Goal: Find specific page/section: Find specific page/section

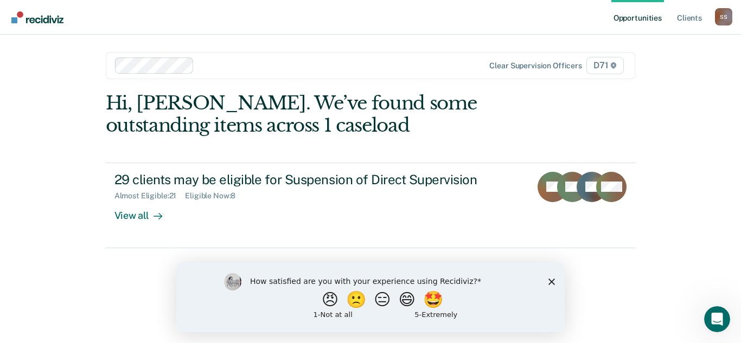
click at [553, 279] on icon "Close survey" at bounding box center [551, 281] width 7 height 7
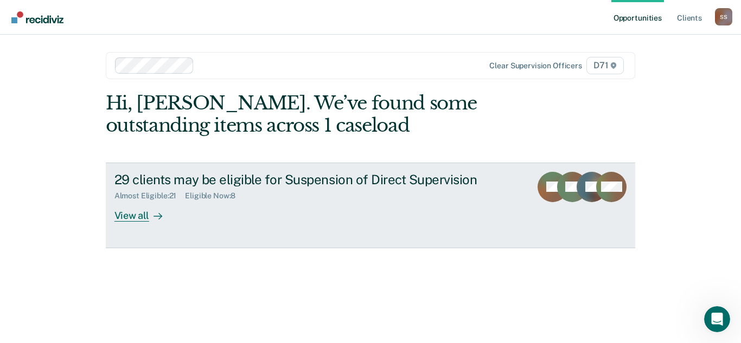
click at [139, 215] on div "View all" at bounding box center [144, 211] width 61 height 21
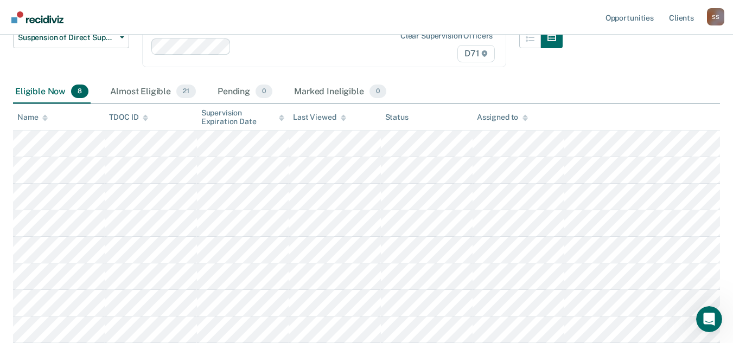
scroll to position [54, 0]
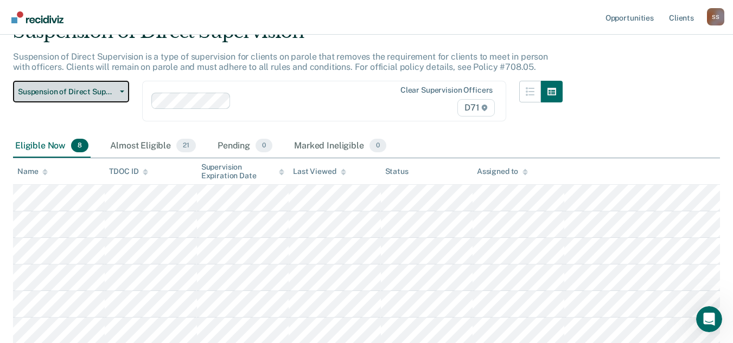
click at [118, 89] on button "Suspension of Direct Supervision" at bounding box center [71, 92] width 116 height 22
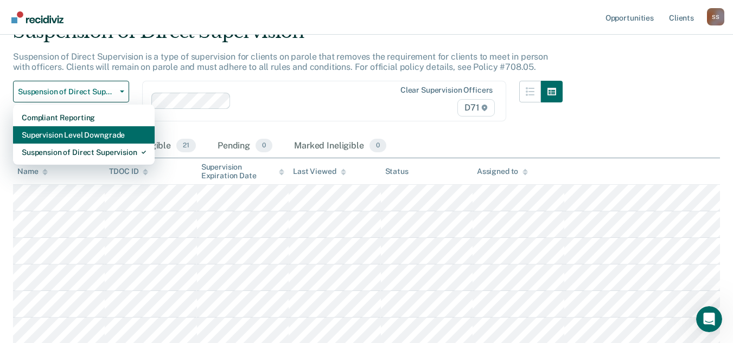
click at [108, 135] on div "Supervision Level Downgrade" at bounding box center [84, 134] width 124 height 17
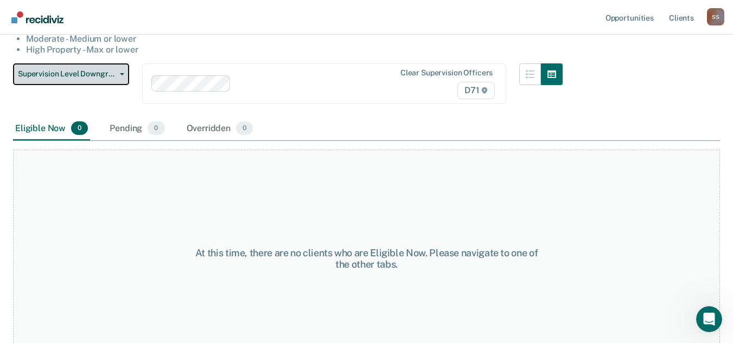
scroll to position [155, 0]
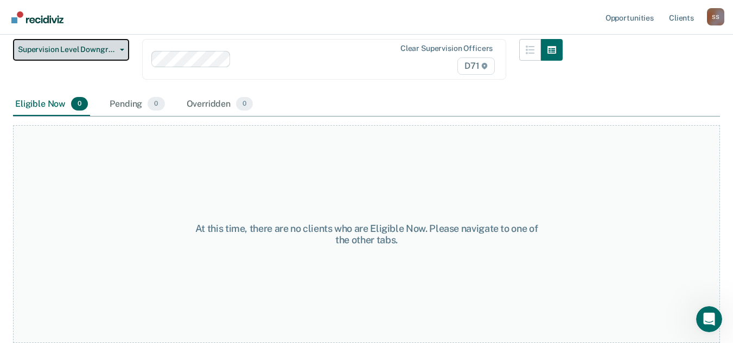
click at [124, 47] on button "Supervision Level Downgrade" at bounding box center [71, 50] width 116 height 22
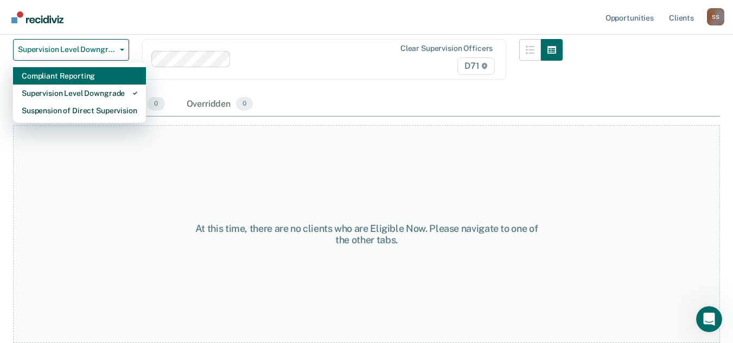
click at [81, 74] on div "Compliant Reporting" at bounding box center [80, 75] width 116 height 17
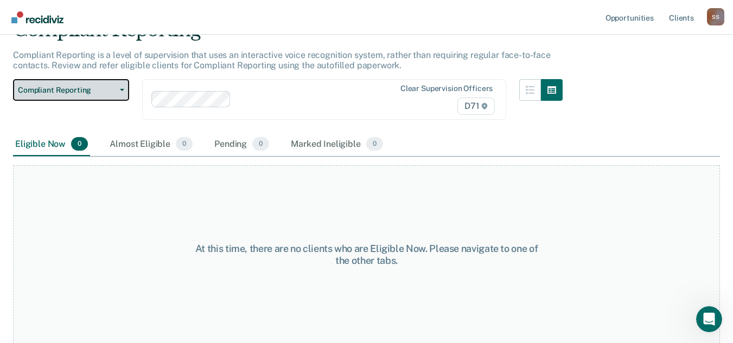
scroll to position [56, 0]
